Goal: Task Accomplishment & Management: Manage account settings

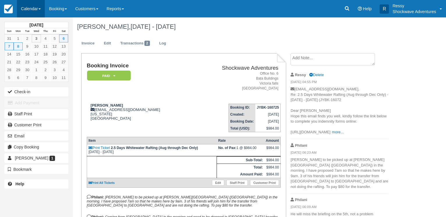
click at [36, 7] on link "Calendar" at bounding box center [31, 8] width 28 height 17
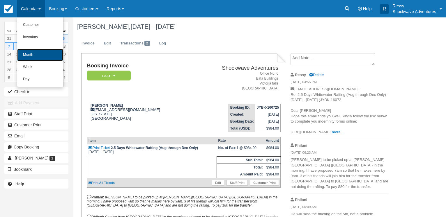
click at [49, 56] on link "Month" at bounding box center [40, 55] width 46 height 12
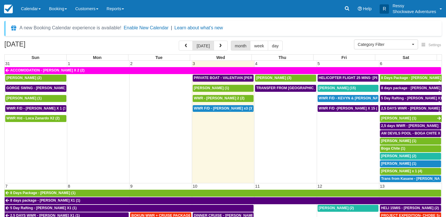
select select
click at [218, 88] on div "[PERSON_NAME] (1)" at bounding box center [223, 88] width 58 height 5
select select
